Goal: Task Accomplishment & Management: Manage account settings

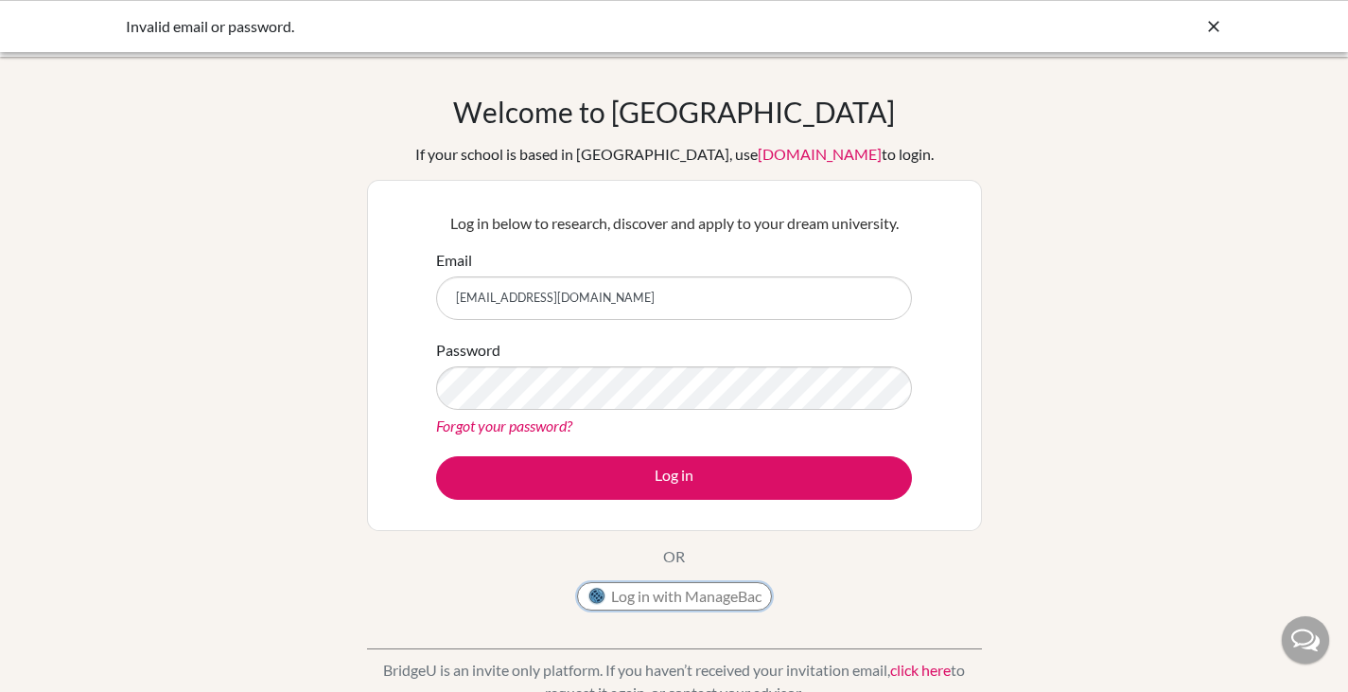
click at [708, 604] on button "Log in with ManageBac" at bounding box center [674, 596] width 195 height 28
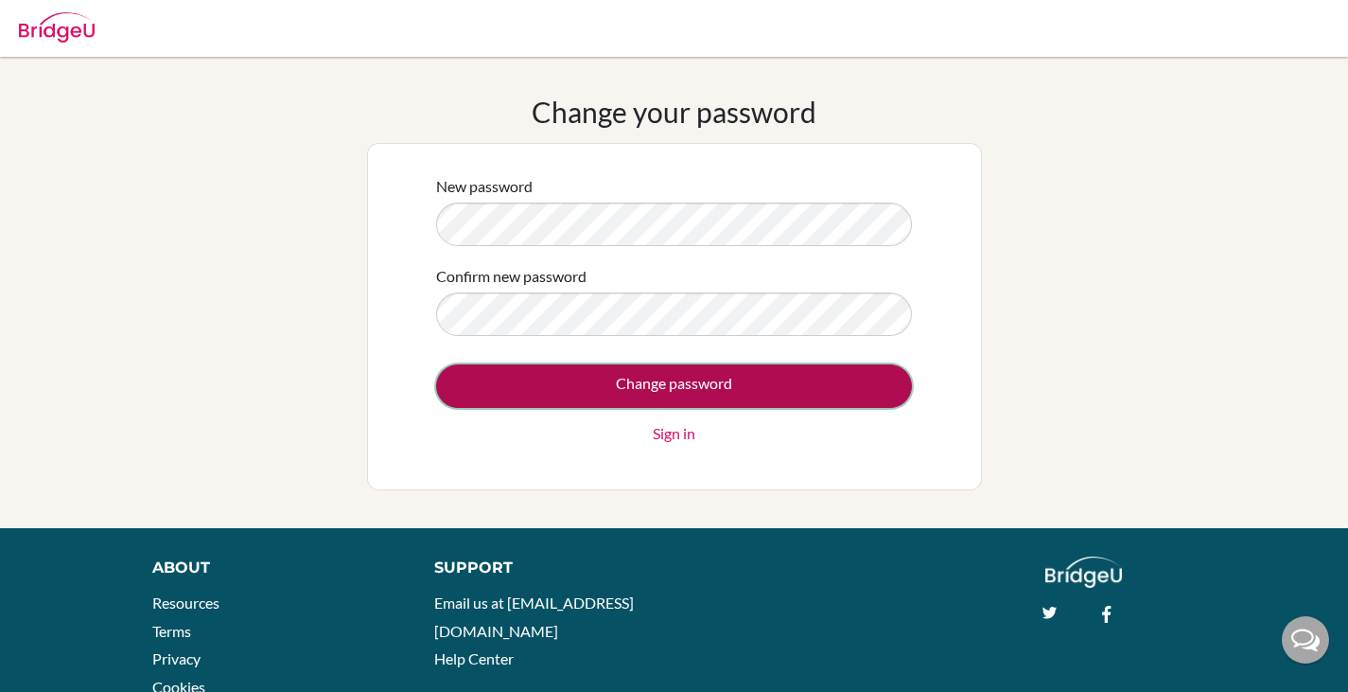
click at [783, 376] on input "Change password" at bounding box center [674, 386] width 476 height 44
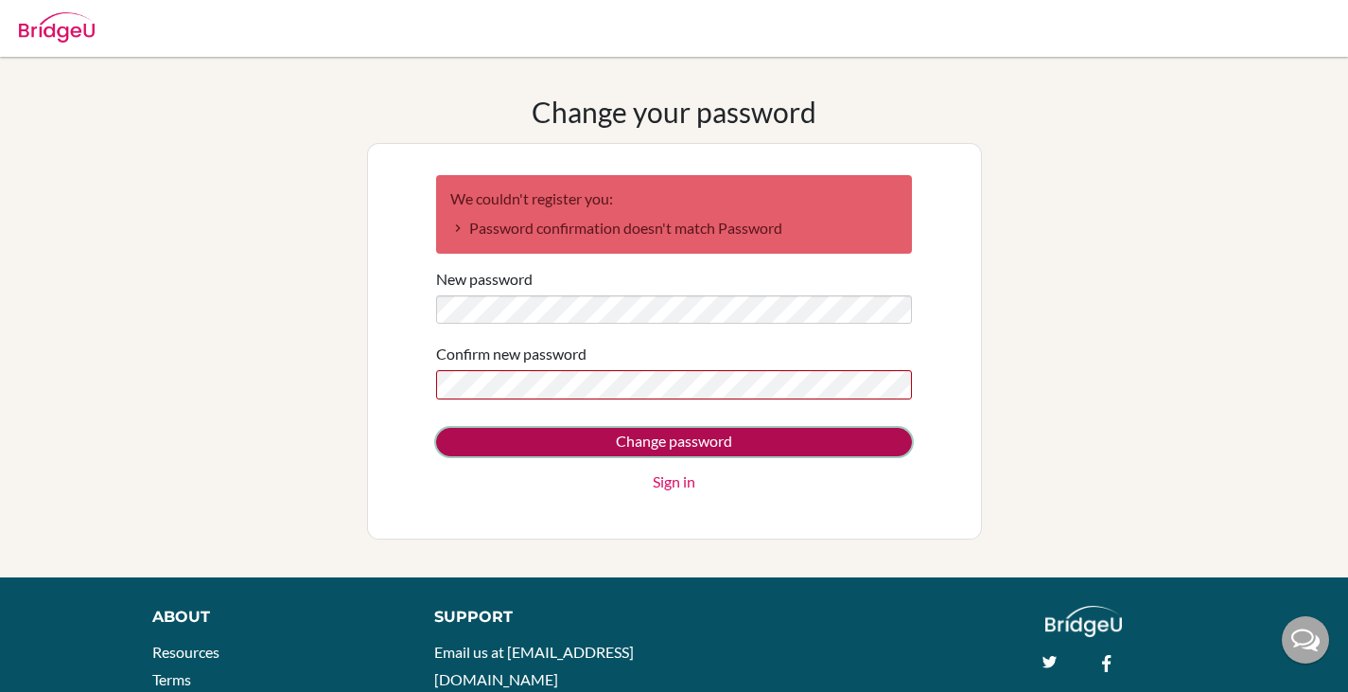
click at [802, 441] on input "Change password" at bounding box center [674, 442] width 476 height 28
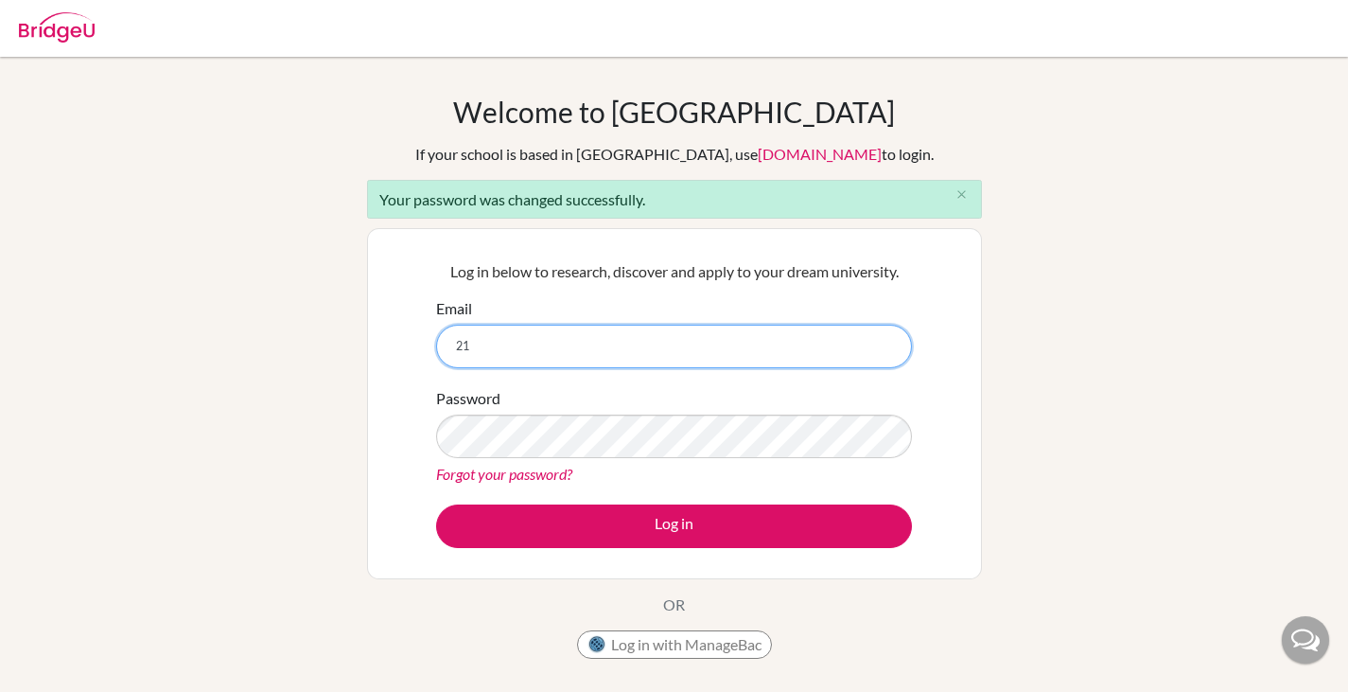
type input "[EMAIL_ADDRESS][DOMAIN_NAME]"
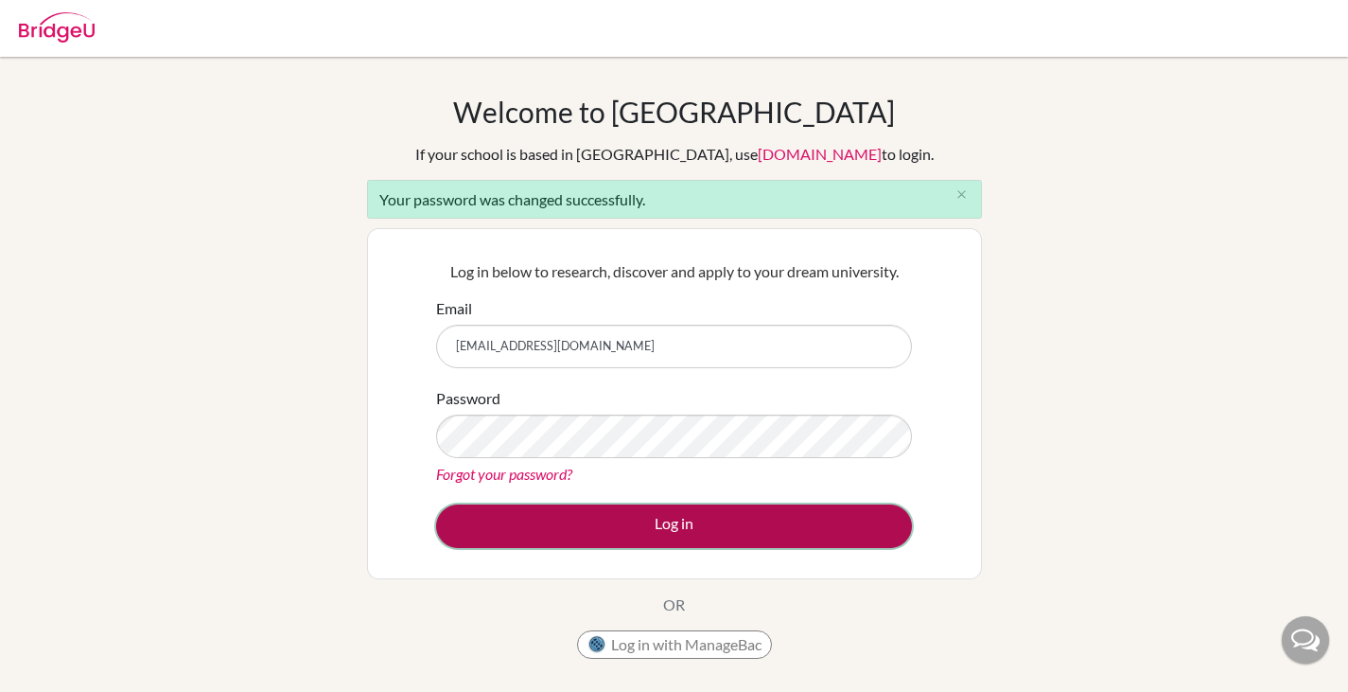
click at [843, 528] on button "Log in" at bounding box center [674, 526] width 476 height 44
